Goal: Information Seeking & Learning: Learn about a topic

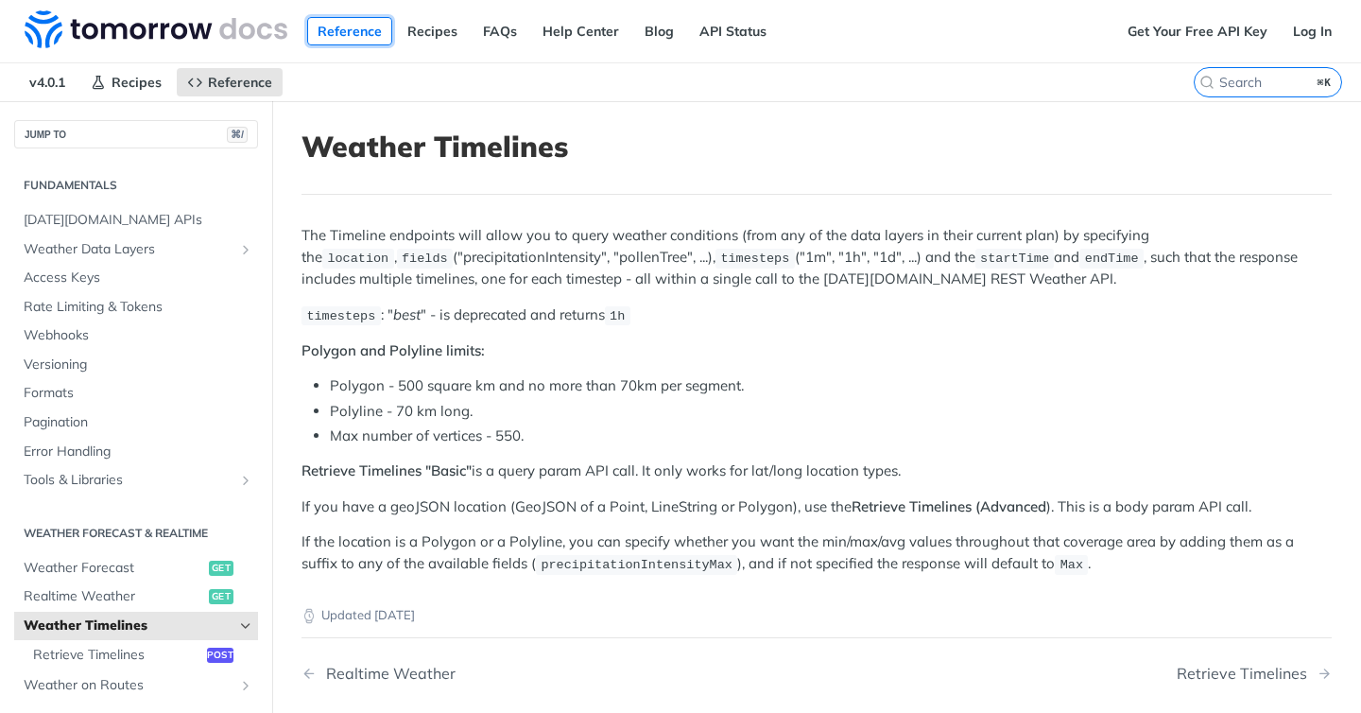
click at [354, 35] on link "Reference" at bounding box center [349, 31] width 85 height 28
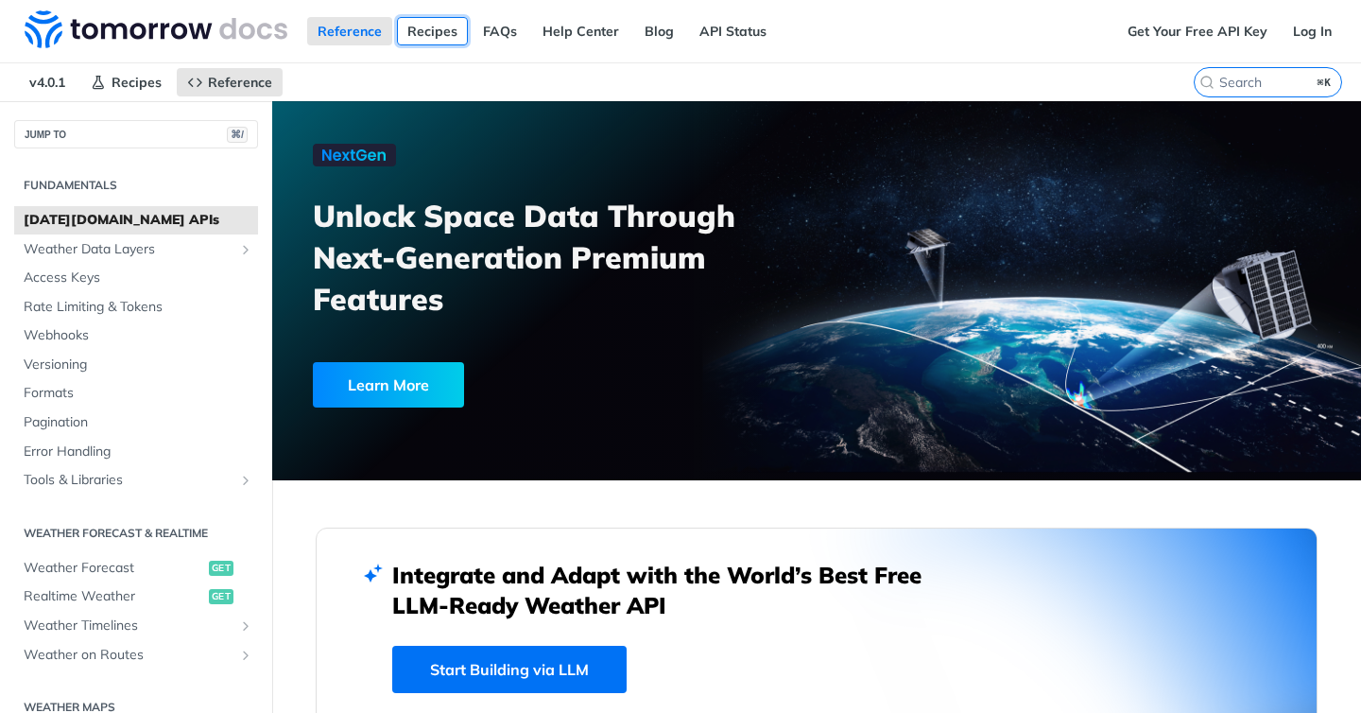
click at [422, 30] on link "Recipes" at bounding box center [432, 31] width 71 height 28
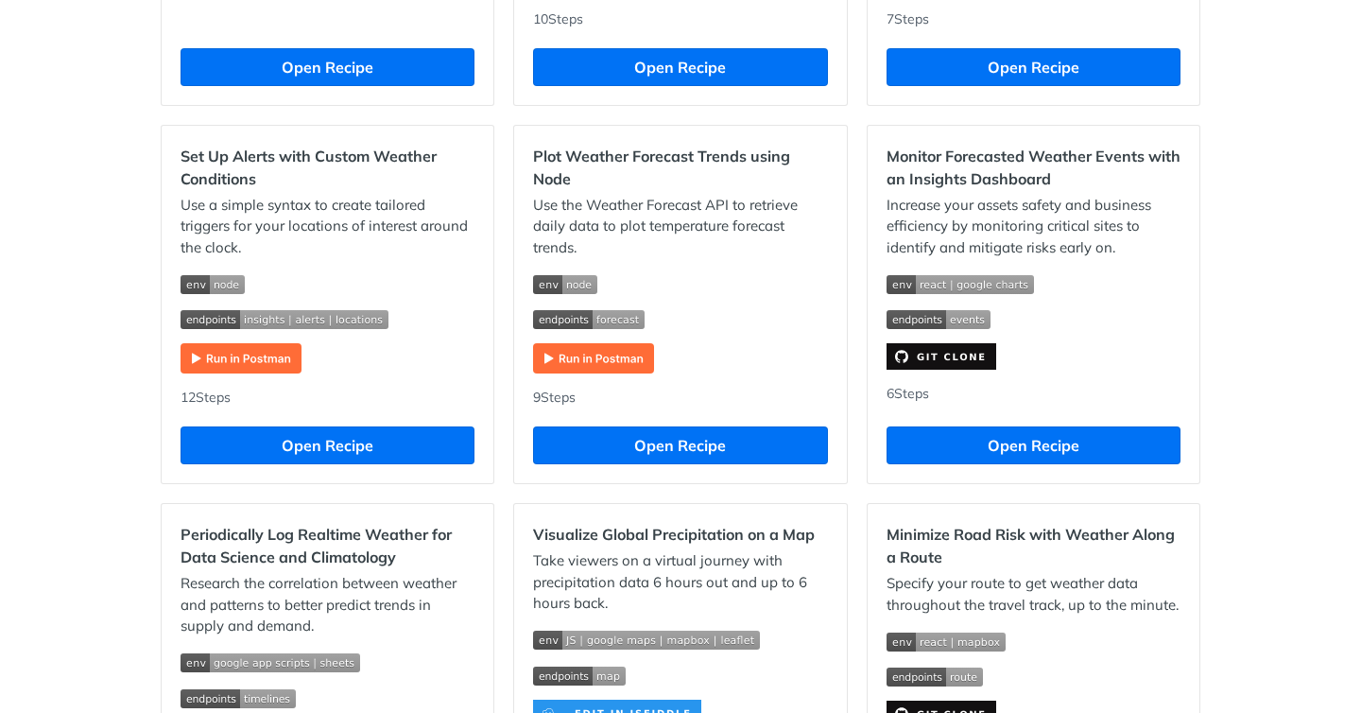
scroll to position [553, 0]
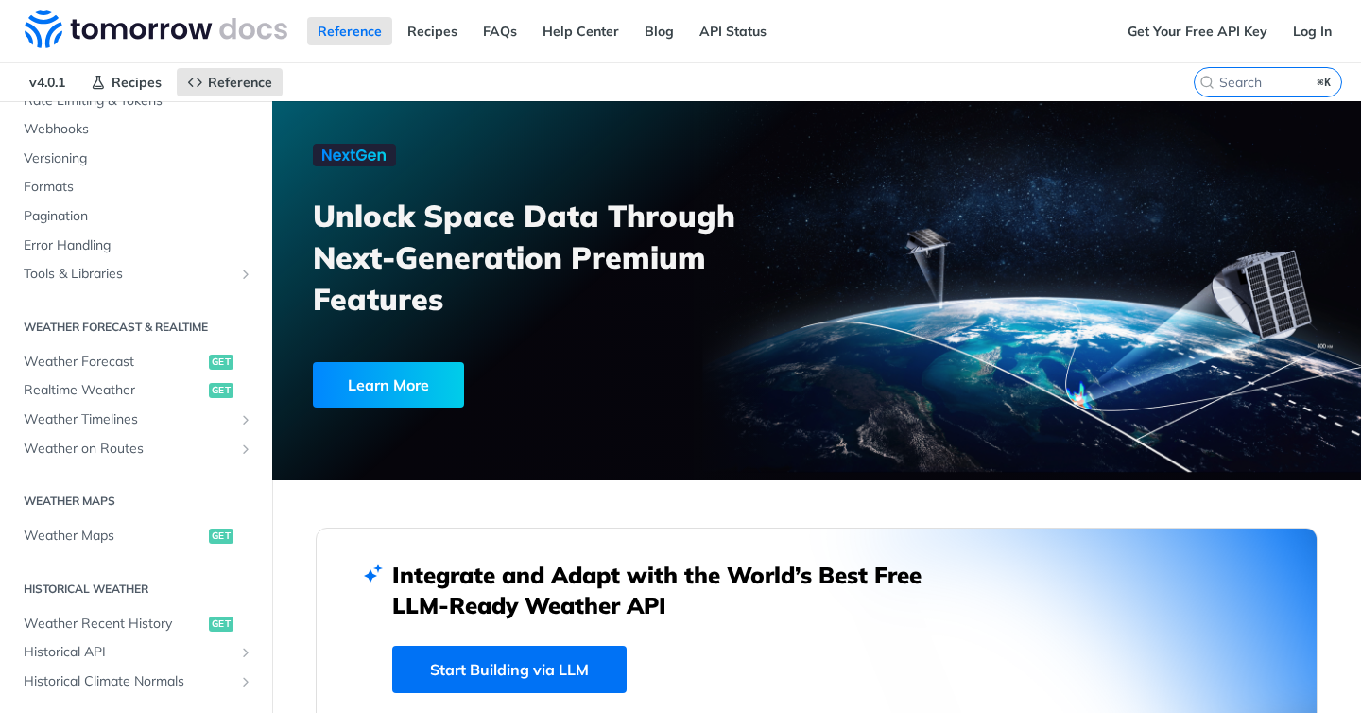
scroll to position [227, 0]
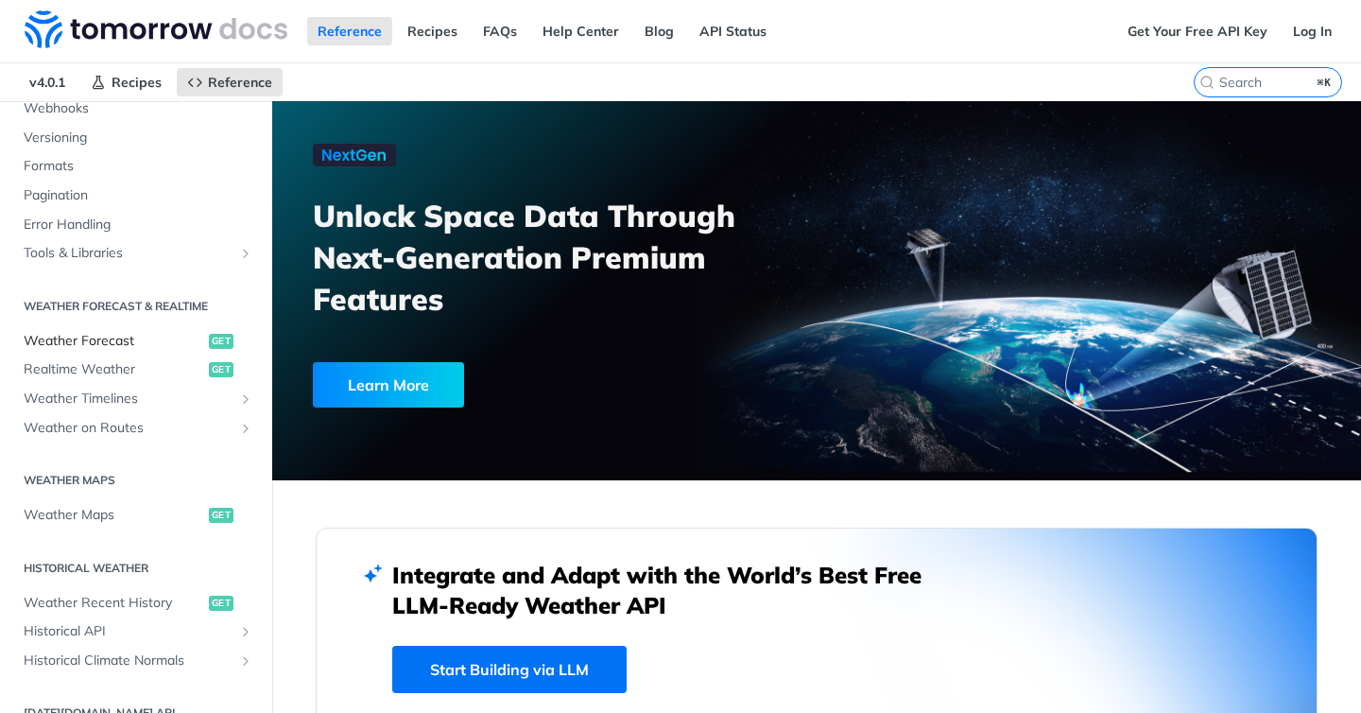
click at [215, 335] on span "get" at bounding box center [221, 341] width 25 height 15
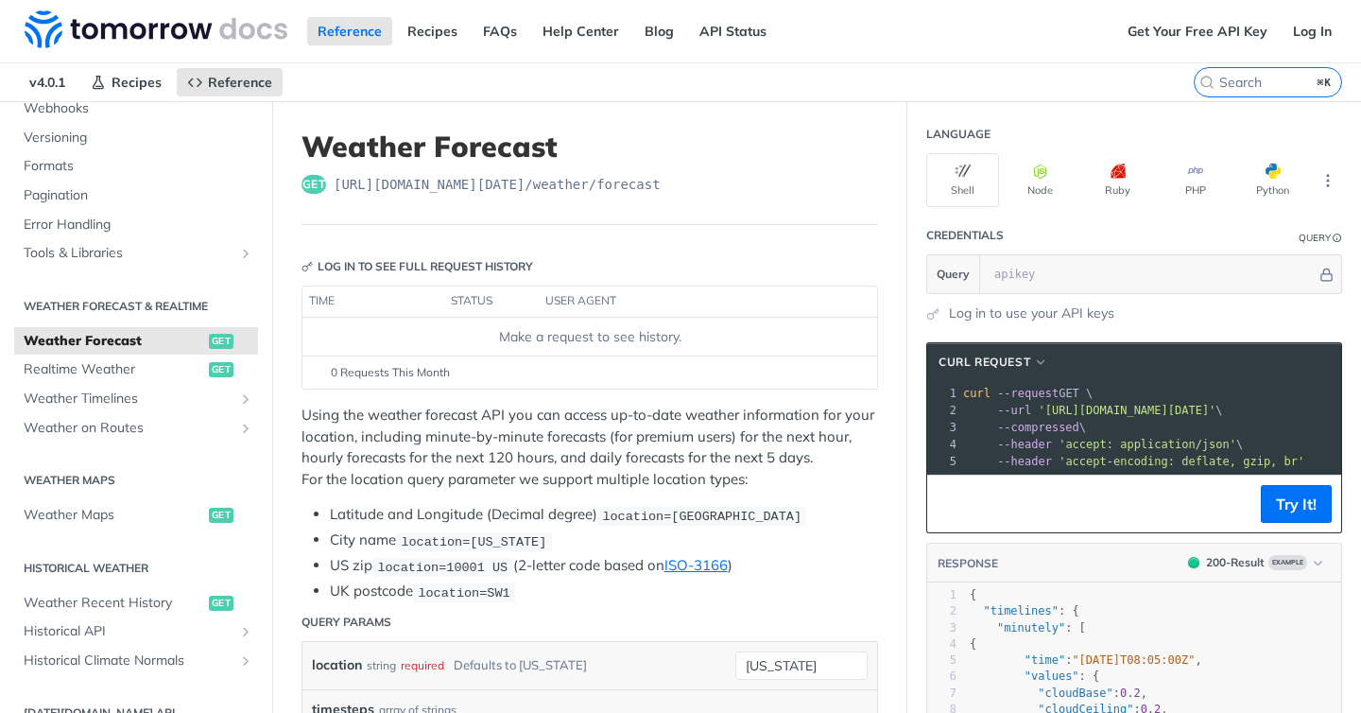
scroll to position [113, 0]
